Goal: Information Seeking & Learning: Learn about a topic

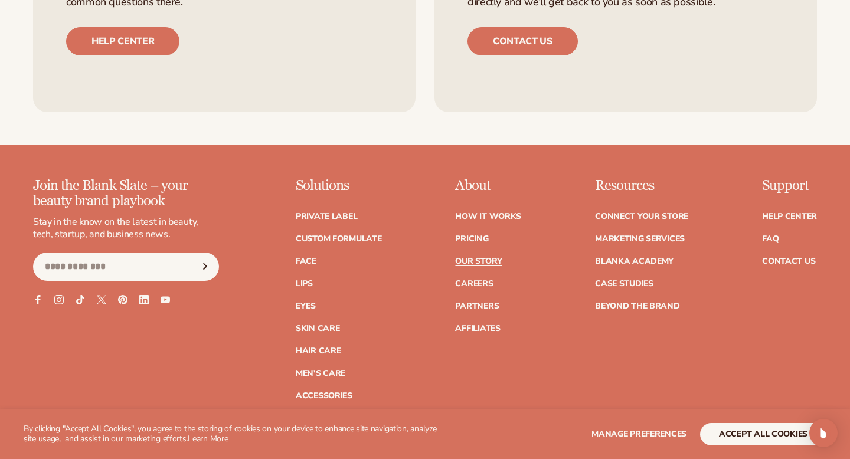
scroll to position [3300, 0]
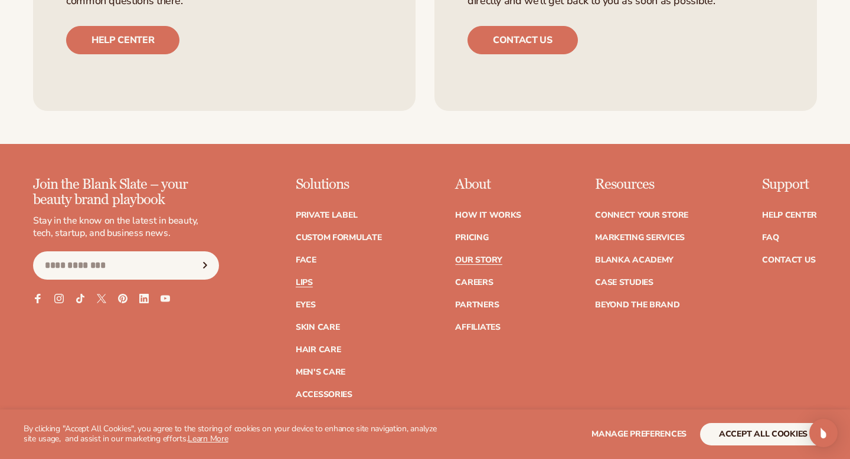
click at [307, 279] on link "Lips" at bounding box center [304, 283] width 17 height 8
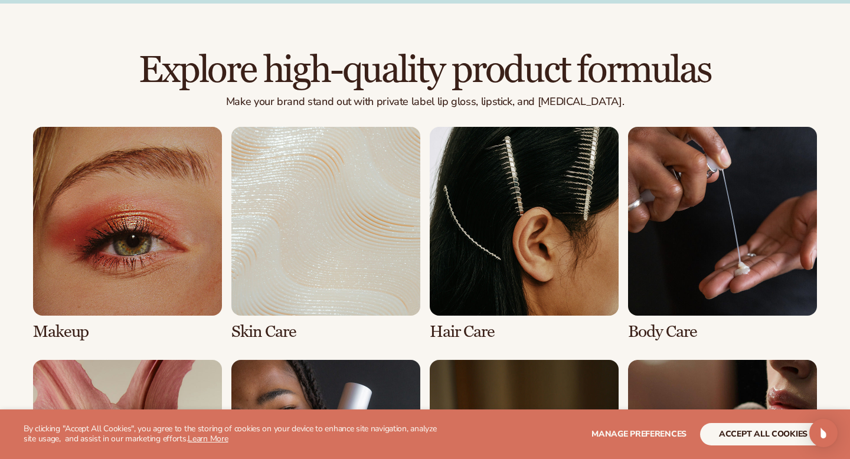
scroll to position [780, 0]
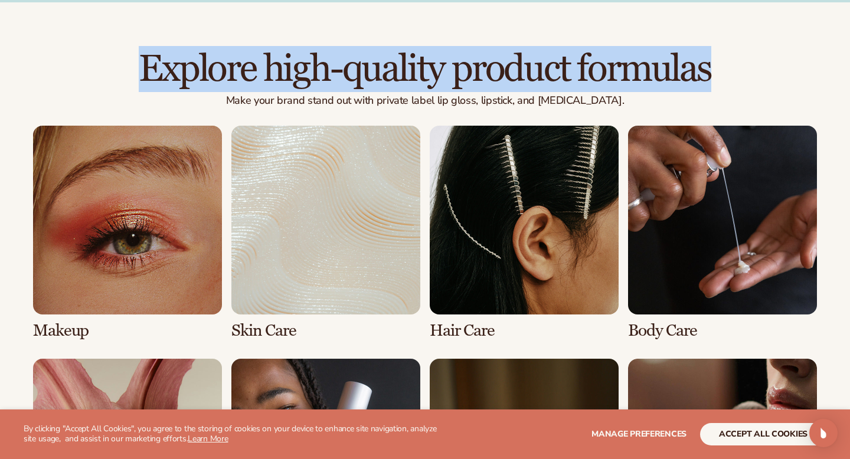
drag, startPoint x: 722, startPoint y: 73, endPoint x: 227, endPoint y: 43, distance: 496.6
click at [227, 43] on div "Explore high-quality product formulas Make your brand stand out with private la…" at bounding box center [425, 341] width 850 height 679
copy h2 "Explore high-quality product formulas"
